Goal: Task Accomplishment & Management: Manage account settings

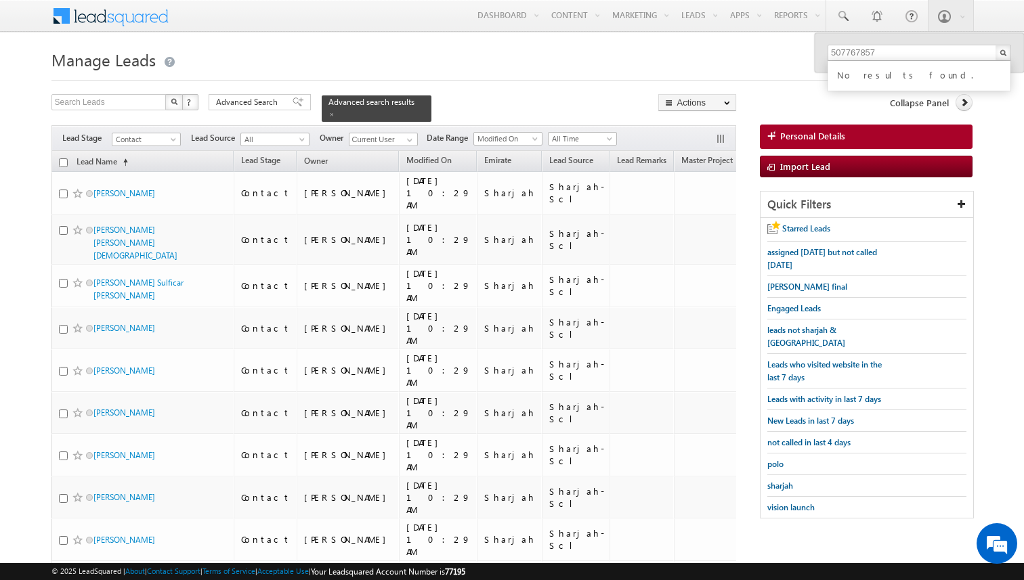
type input "501573807"
click at [998, 74] on link at bounding box center [997, 73] width 9 height 9
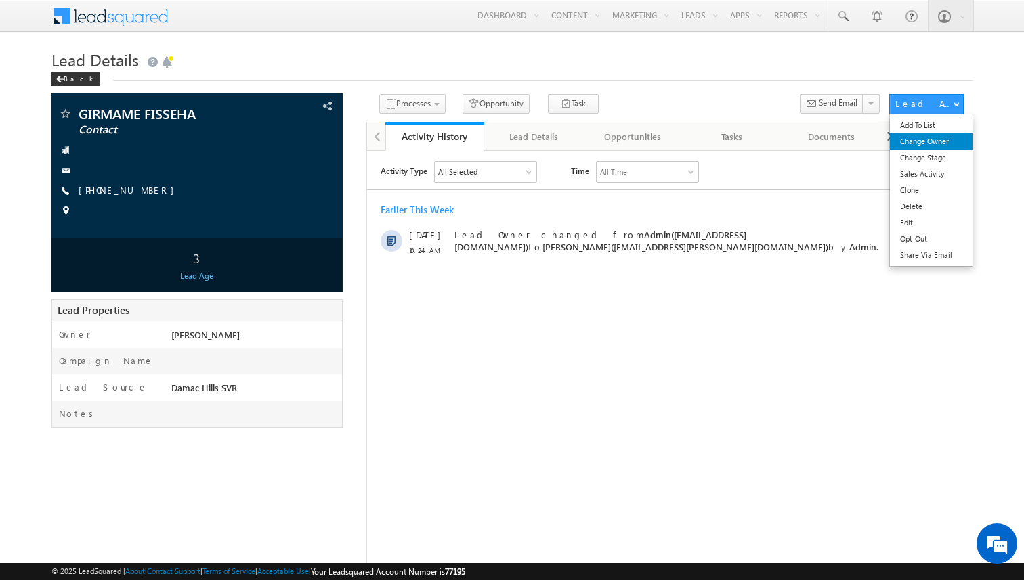
click at [919, 145] on link "Change Owner" at bounding box center [931, 141] width 83 height 16
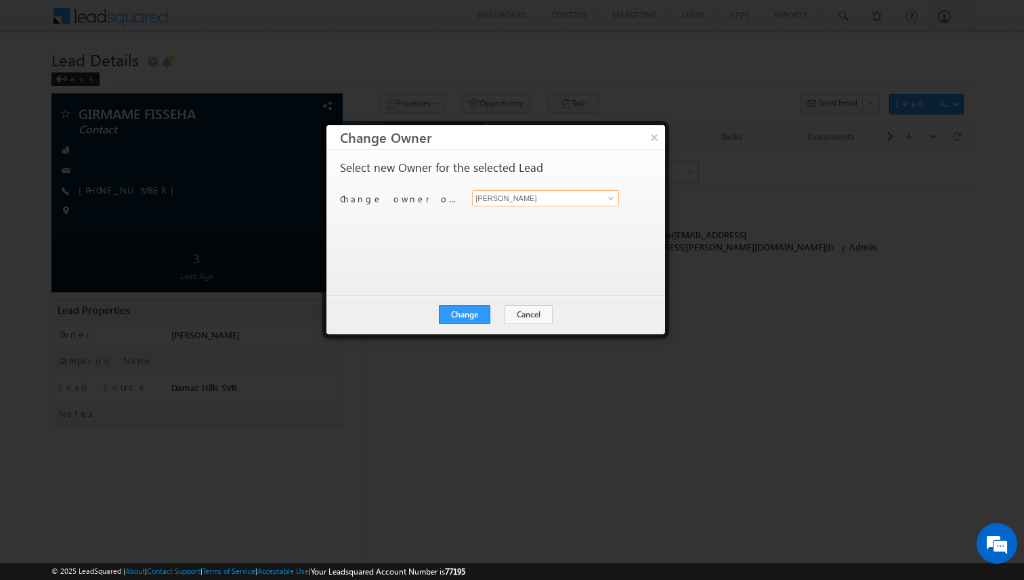
click at [546, 196] on input "[PERSON_NAME]" at bounding box center [545, 198] width 147 height 16
type input "[PERSON_NAME]"
click at [481, 316] on button "Change" at bounding box center [464, 314] width 51 height 19
click at [508, 316] on button "Close" at bounding box center [497, 314] width 43 height 19
